Goal: Information Seeking & Learning: Check status

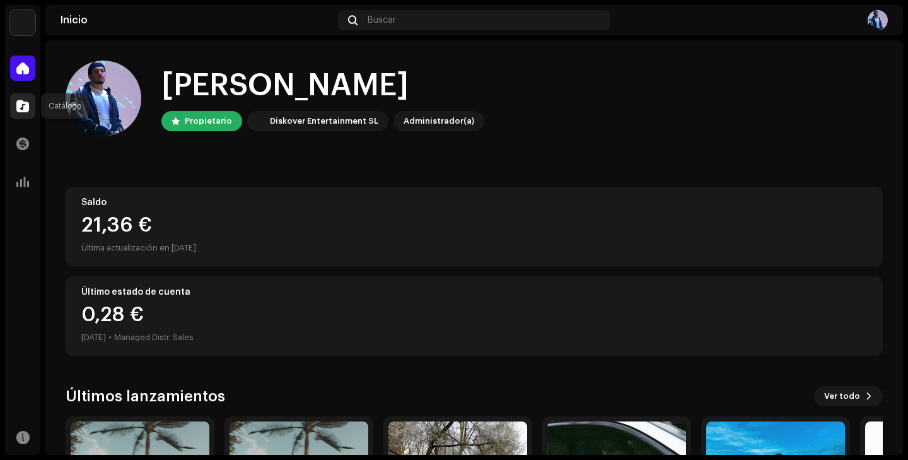
click at [28, 107] on span at bounding box center [22, 106] width 13 height 10
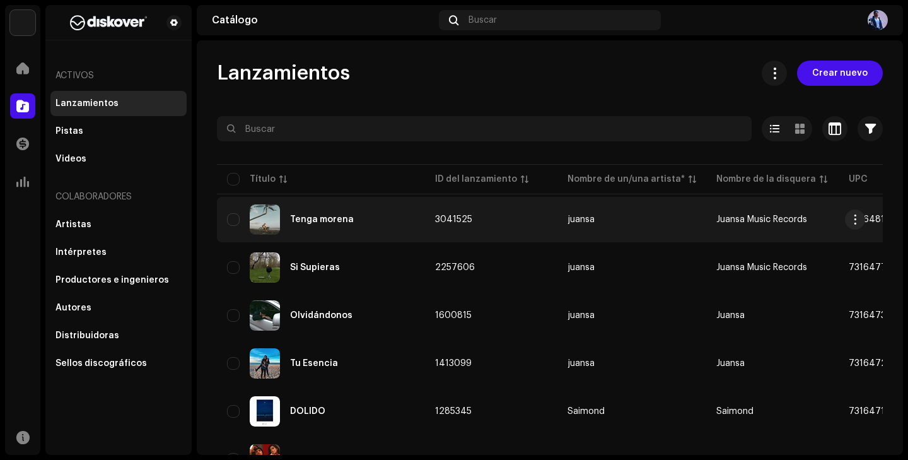
click at [414, 221] on td "Tenga morena" at bounding box center [321, 219] width 208 height 45
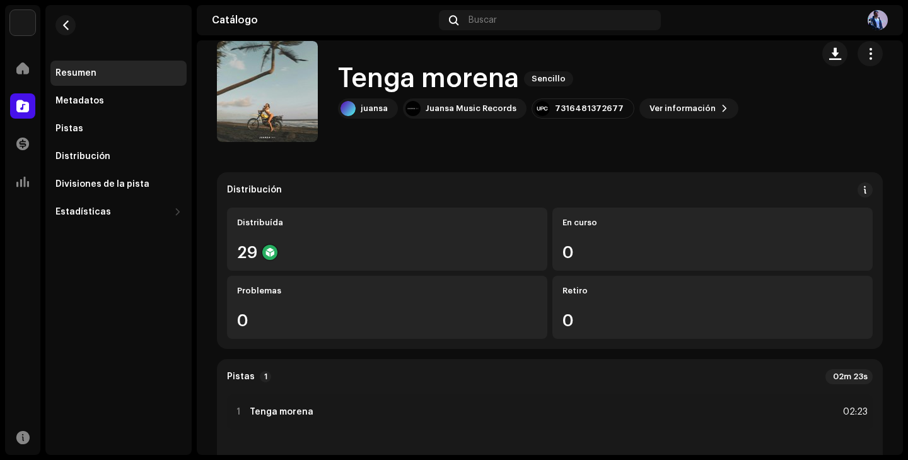
scroll to position [20, 0]
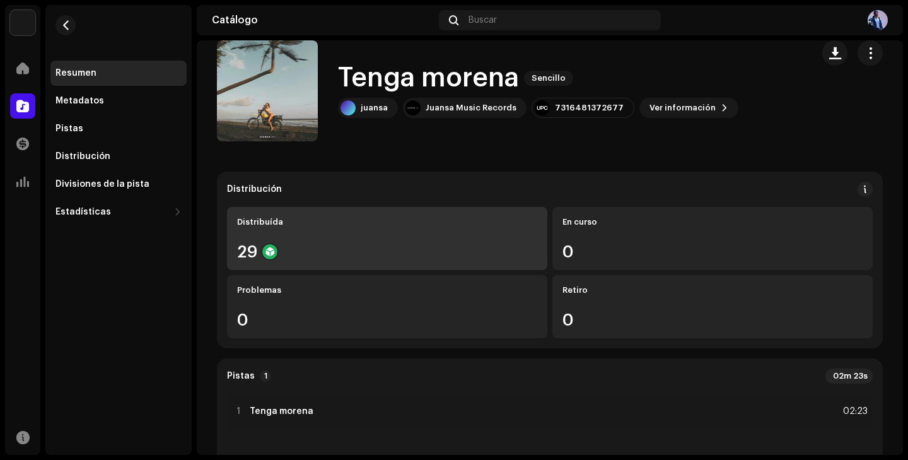
click at [317, 233] on div "Distribuída 29" at bounding box center [387, 238] width 320 height 63
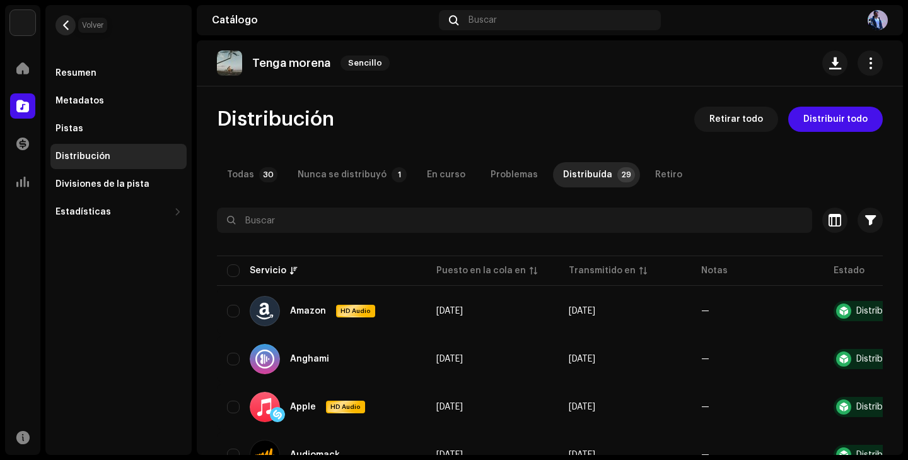
click at [65, 26] on span "button" at bounding box center [65, 25] width 9 height 10
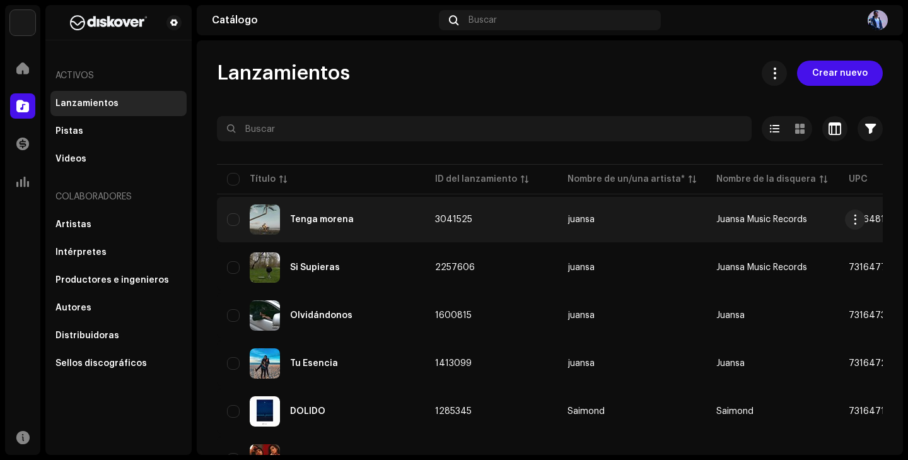
click at [478, 210] on td "3041525" at bounding box center [491, 219] width 132 height 45
